Goal: Task Accomplishment & Management: Manage account settings

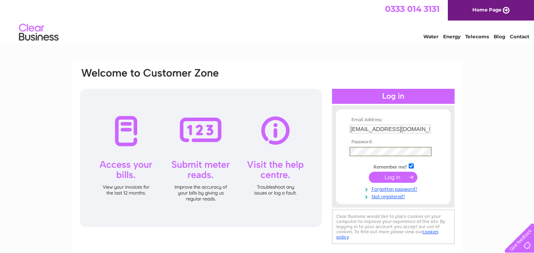
click at [369, 172] on input "submit" at bounding box center [393, 177] width 49 height 11
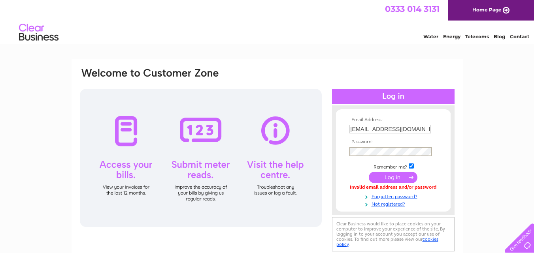
click at [369, 172] on input "submit" at bounding box center [393, 177] width 49 height 11
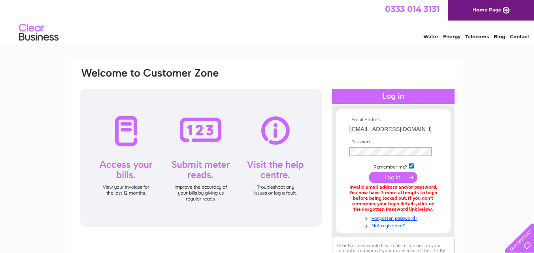
click at [369, 172] on input "submit" at bounding box center [393, 177] width 49 height 11
drag, startPoint x: 538, startPoint y: 90, endPoint x: 470, endPoint y: 18, distance: 99.2
click at [369, 172] on input "submit" at bounding box center [393, 177] width 49 height 11
drag, startPoint x: 536, startPoint y: 58, endPoint x: 473, endPoint y: 55, distance: 63.3
